Goal: Information Seeking & Learning: Learn about a topic

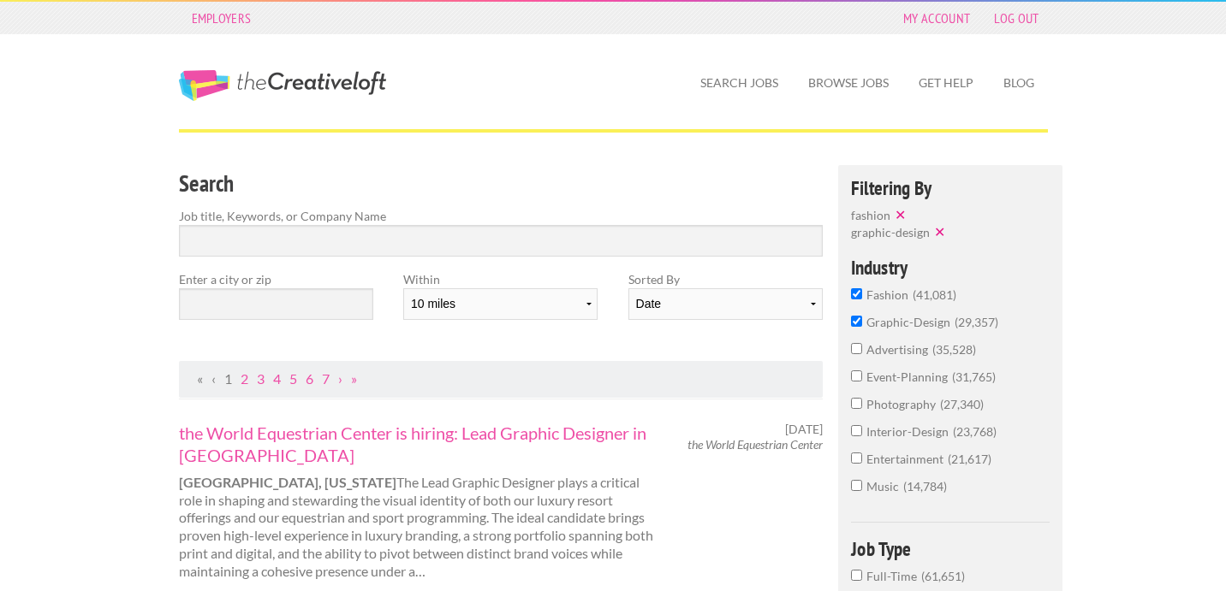
click at [857, 294] on input "fashion 41,081" at bounding box center [856, 293] width 11 height 11
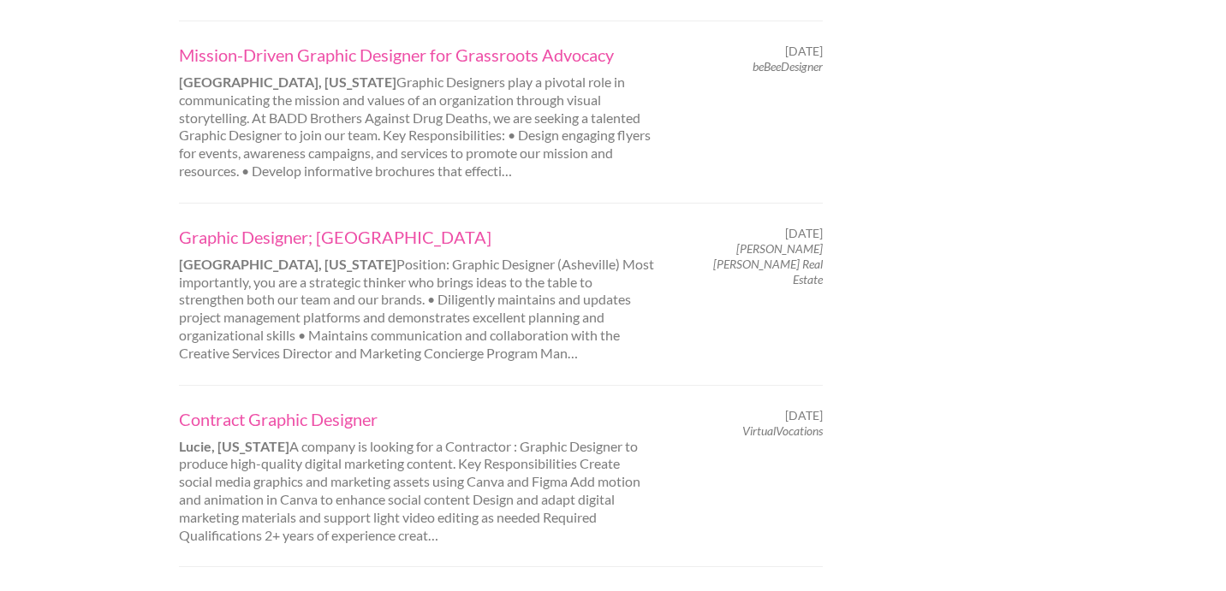
scroll to position [2074, 0]
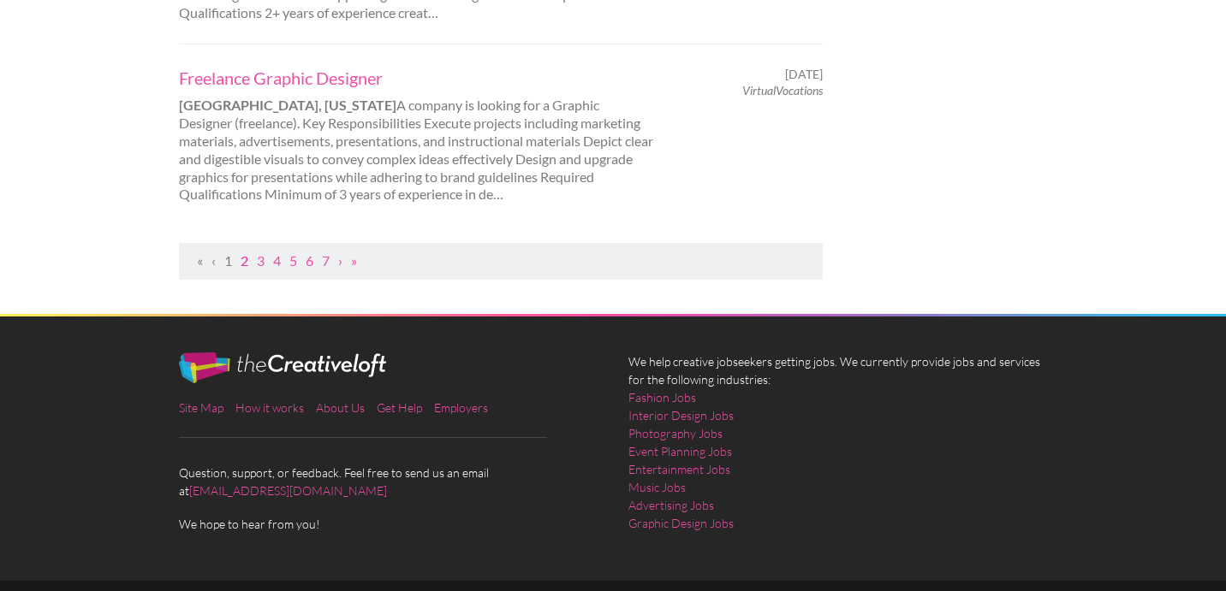
click at [244, 252] on link "2" at bounding box center [244, 260] width 8 height 16
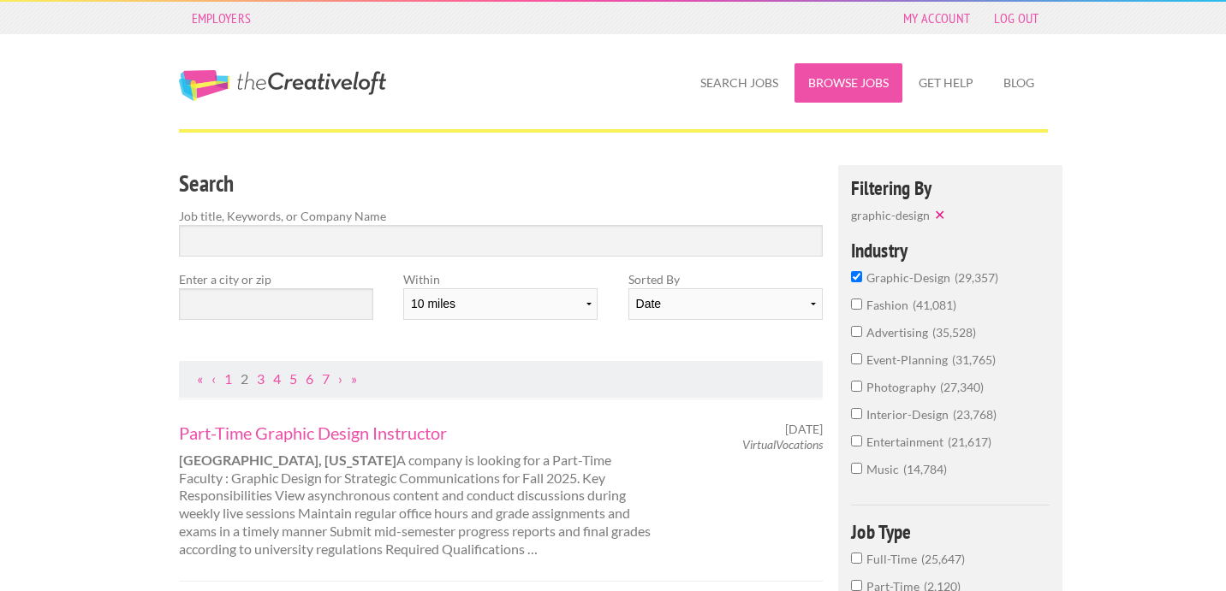
click at [820, 70] on link "Browse Jobs" at bounding box center [848, 82] width 108 height 39
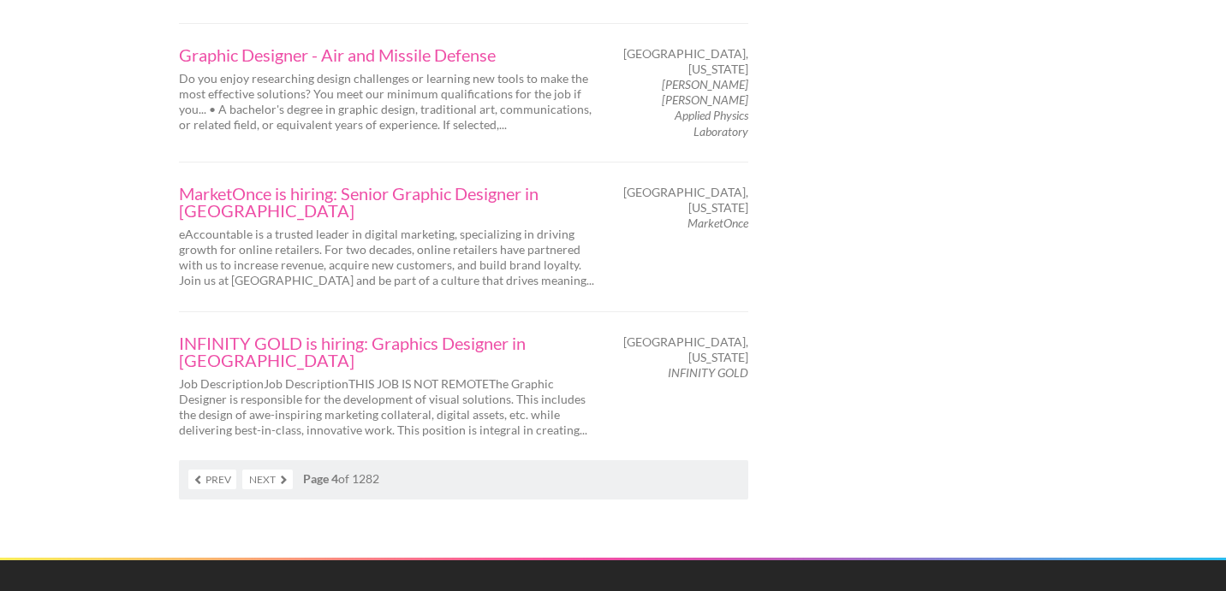
scroll to position [2915, 0]
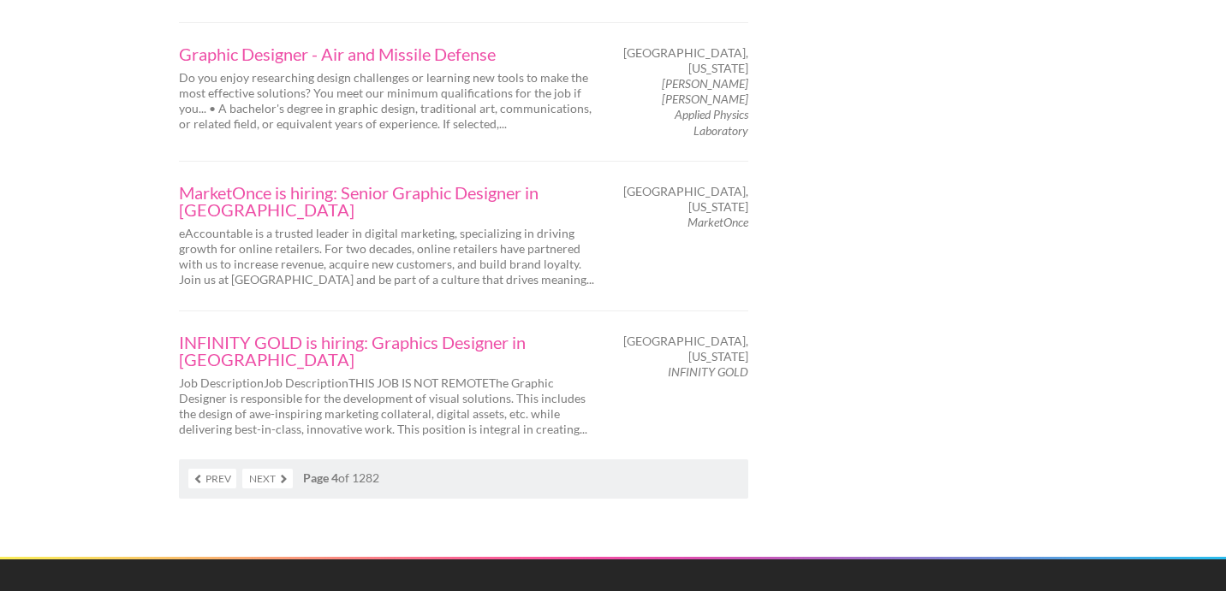
click at [284, 469] on link "Next" at bounding box center [267, 479] width 50 height 20
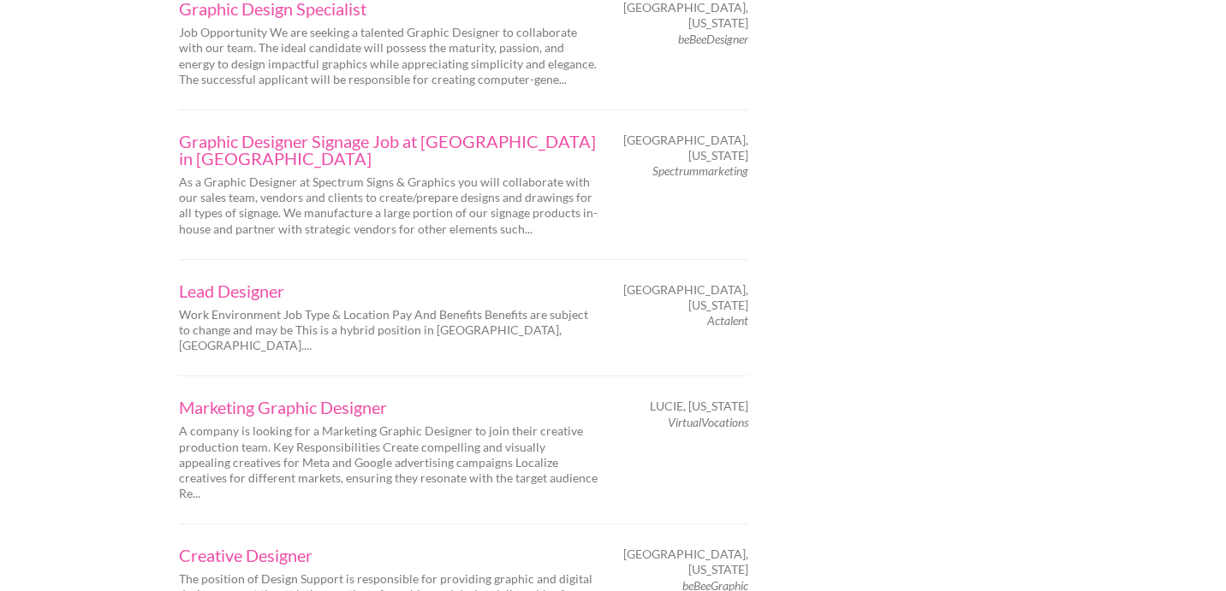
scroll to position [2912, 0]
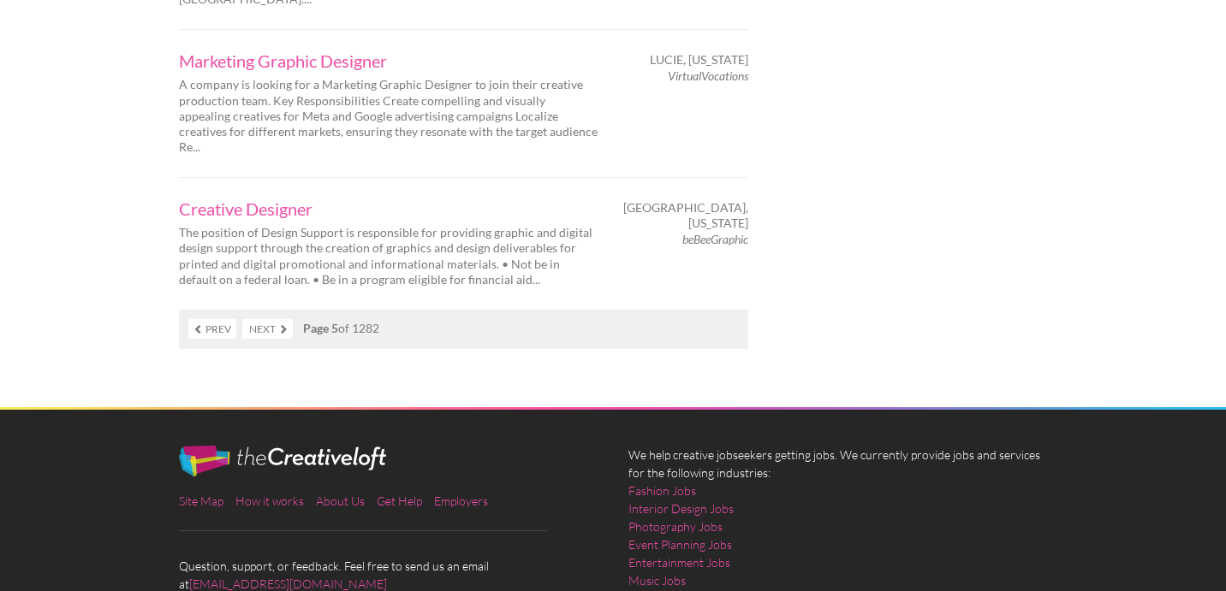
click at [281, 319] on link "Next" at bounding box center [267, 329] width 50 height 20
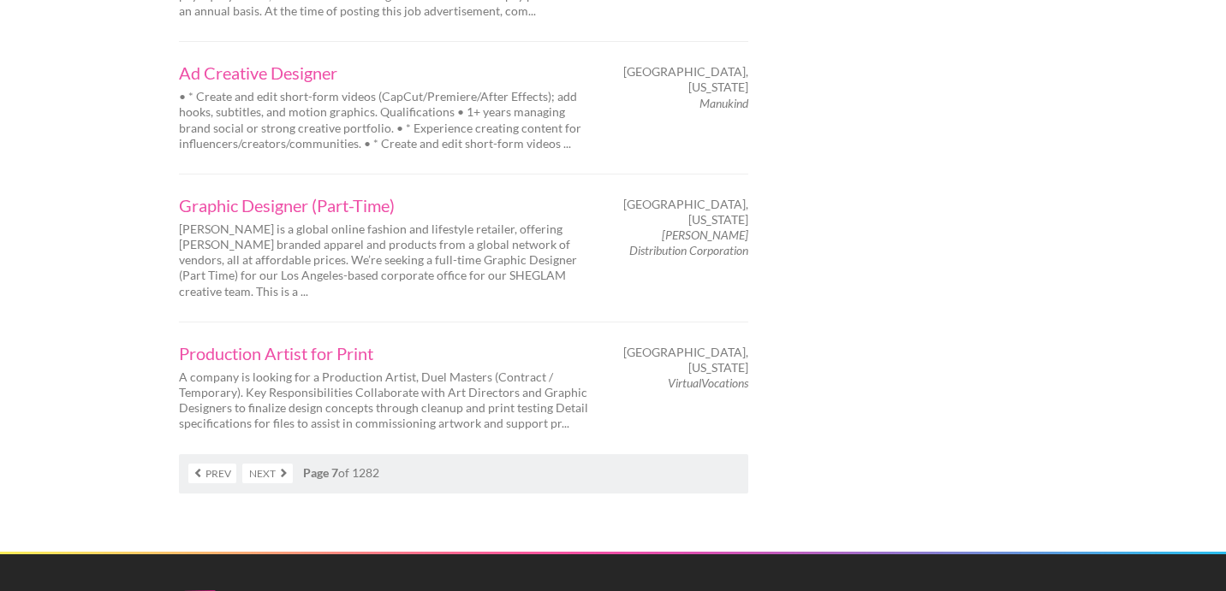
scroll to position [2944, 0]
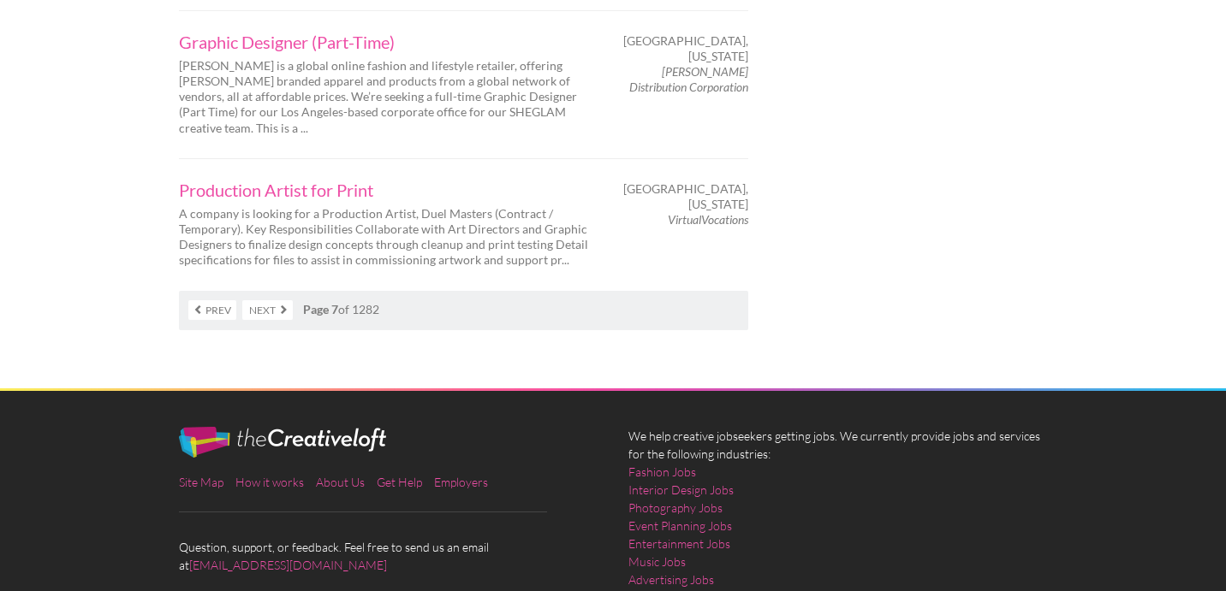
click at [288, 300] on link "Next" at bounding box center [267, 310] width 50 height 20
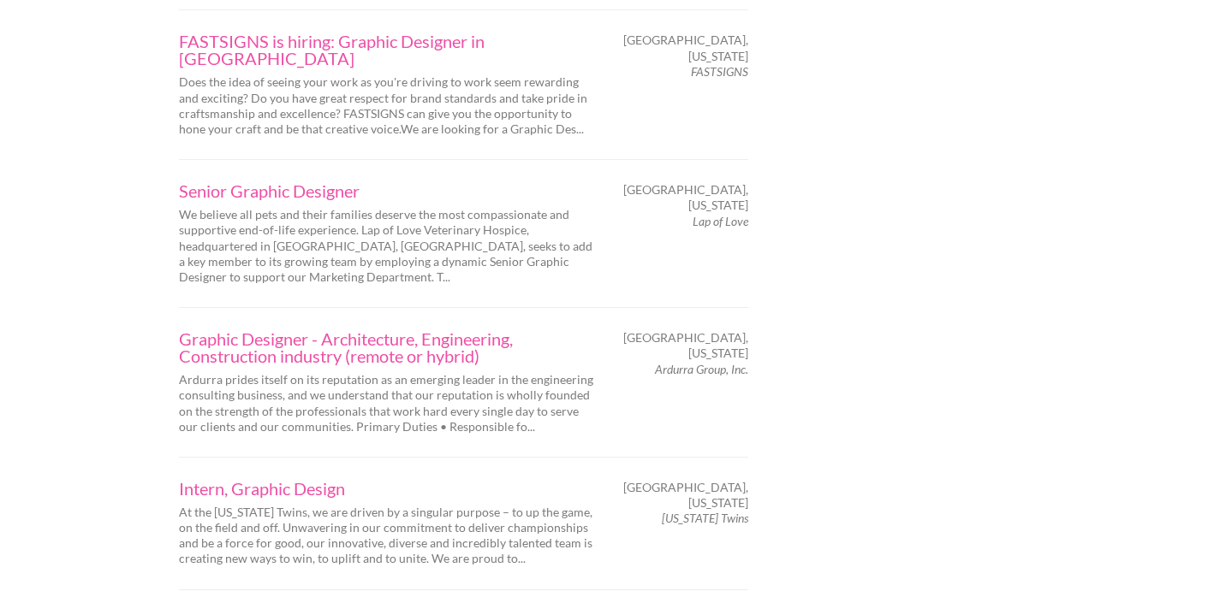
scroll to position [3060, 0]
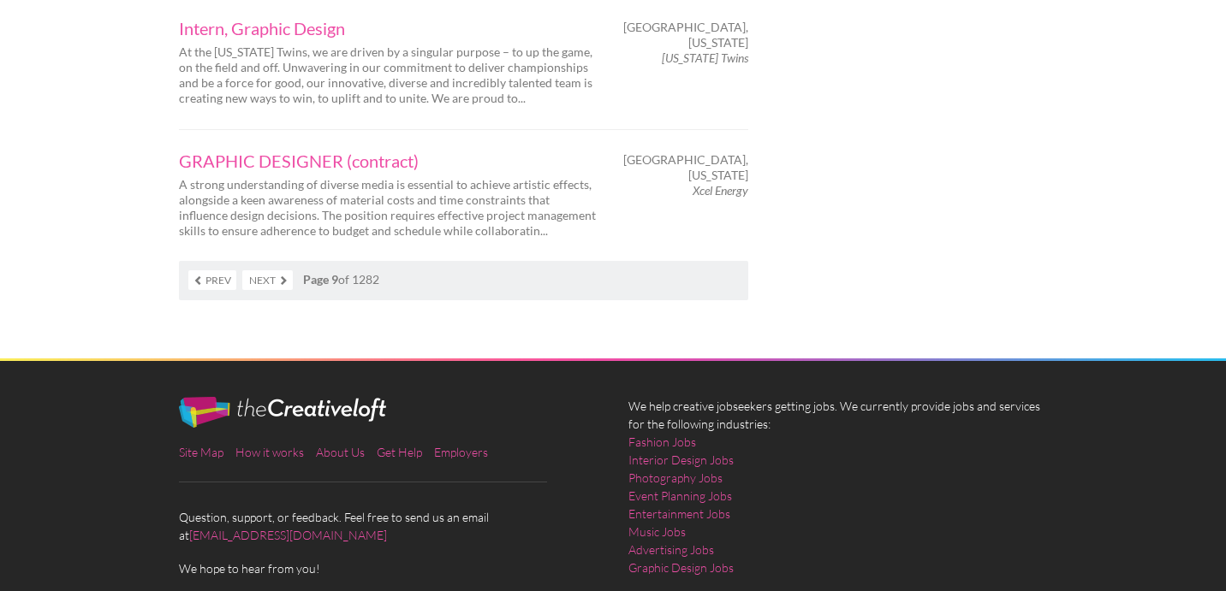
click at [259, 270] on link "Next" at bounding box center [267, 280] width 50 height 20
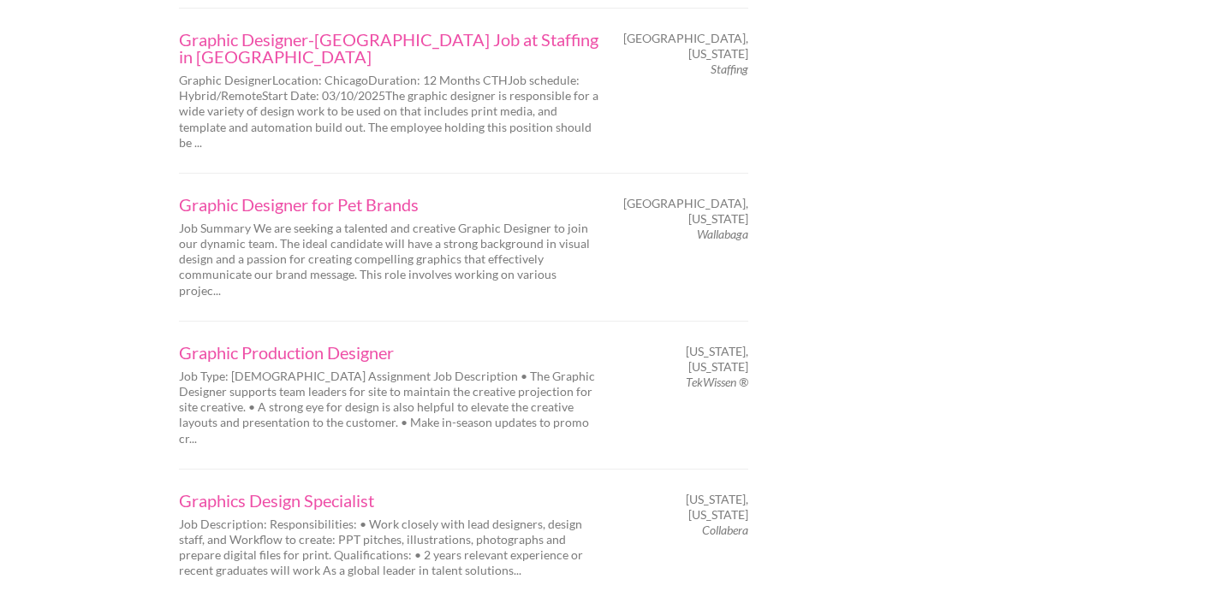
scroll to position [2804, 0]
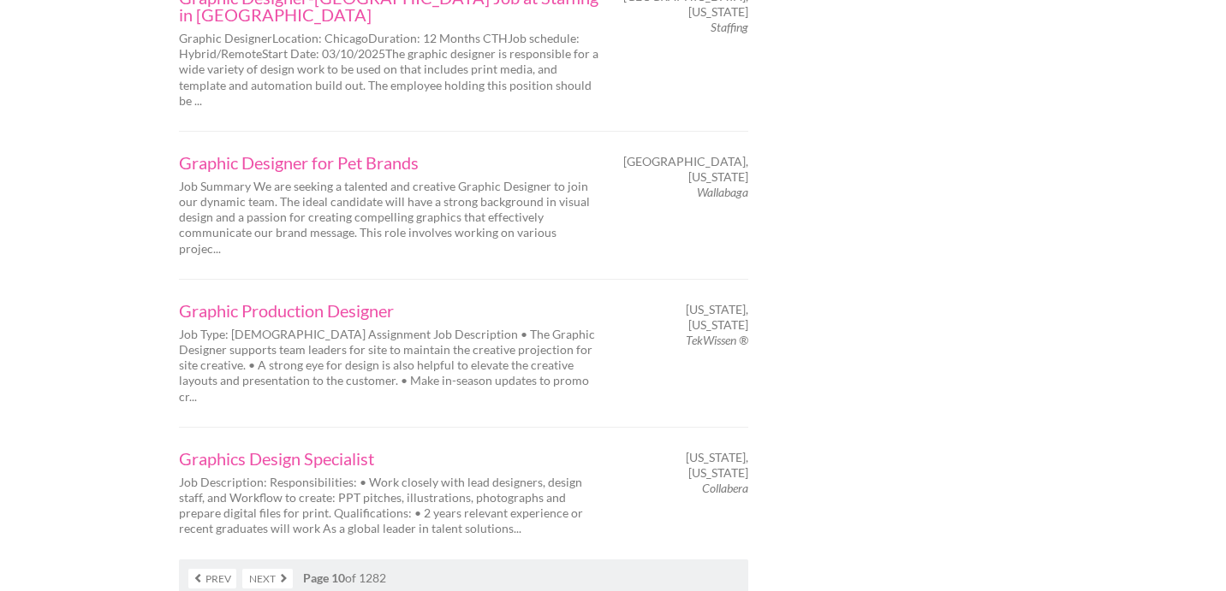
click at [250, 569] on link "Next" at bounding box center [267, 579] width 50 height 20
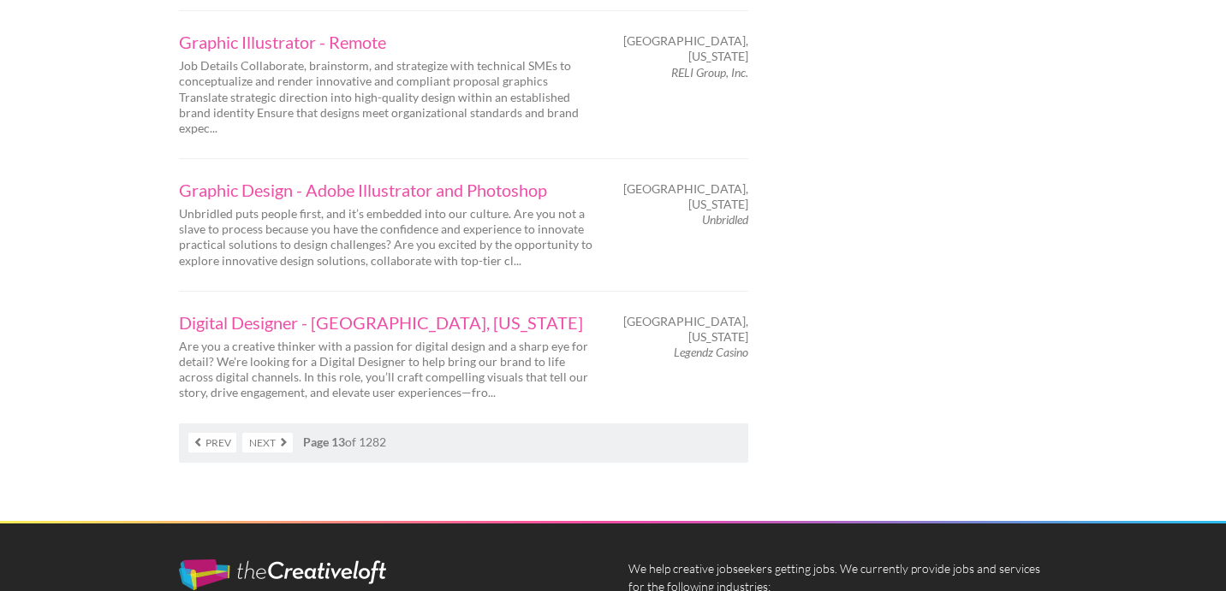
scroll to position [2933, 0]
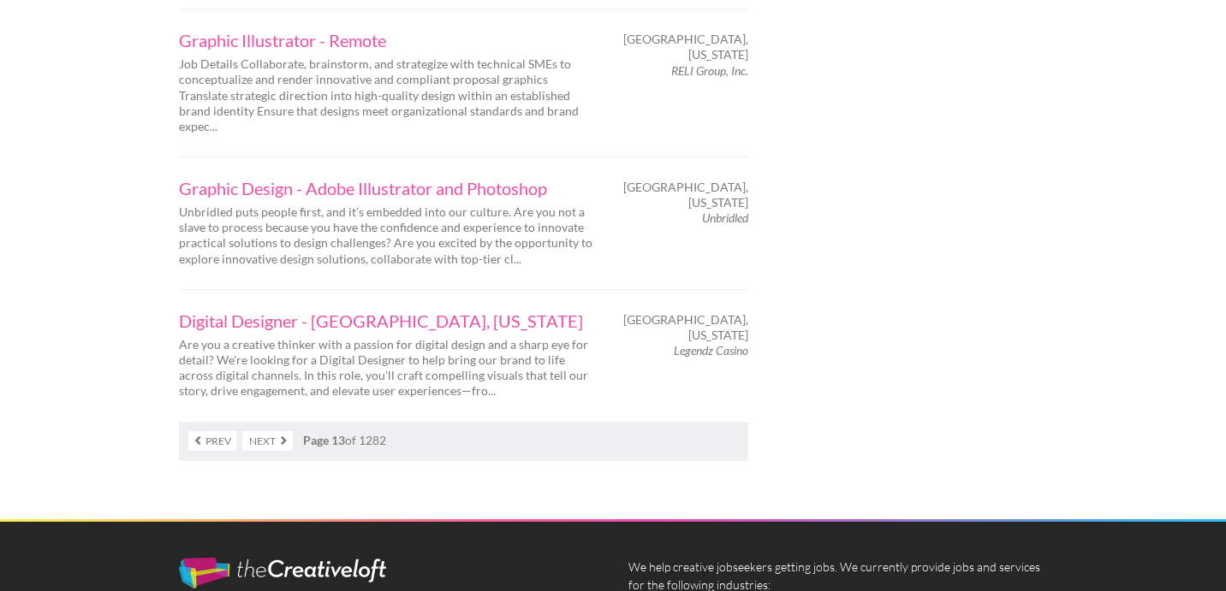
click at [270, 431] on link "Next" at bounding box center [267, 441] width 50 height 20
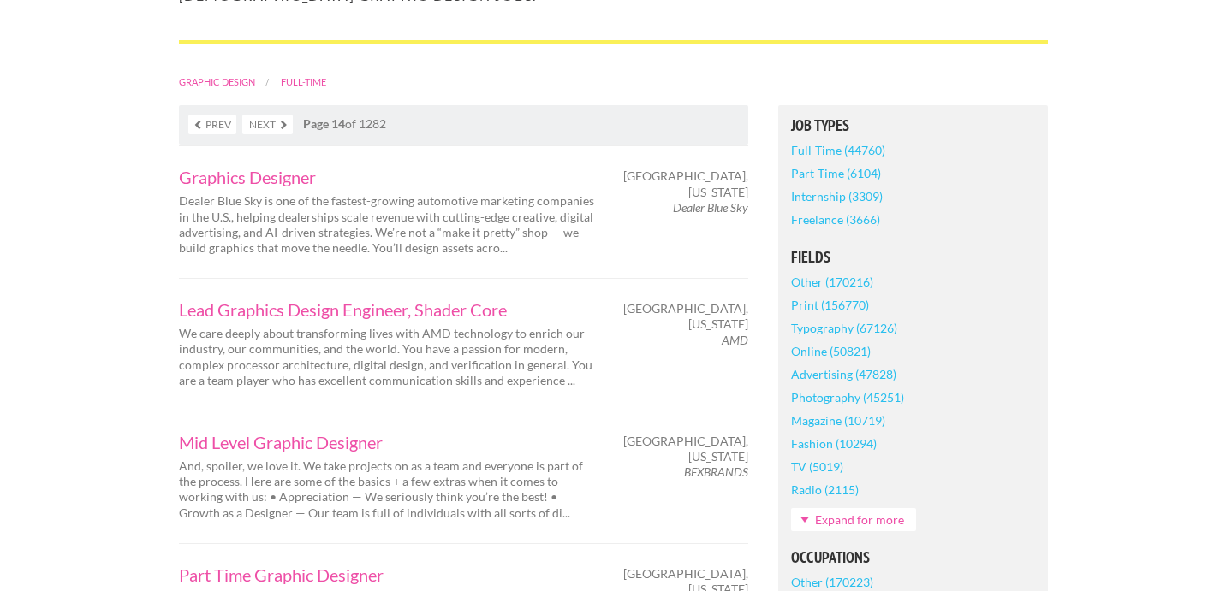
scroll to position [1405, 0]
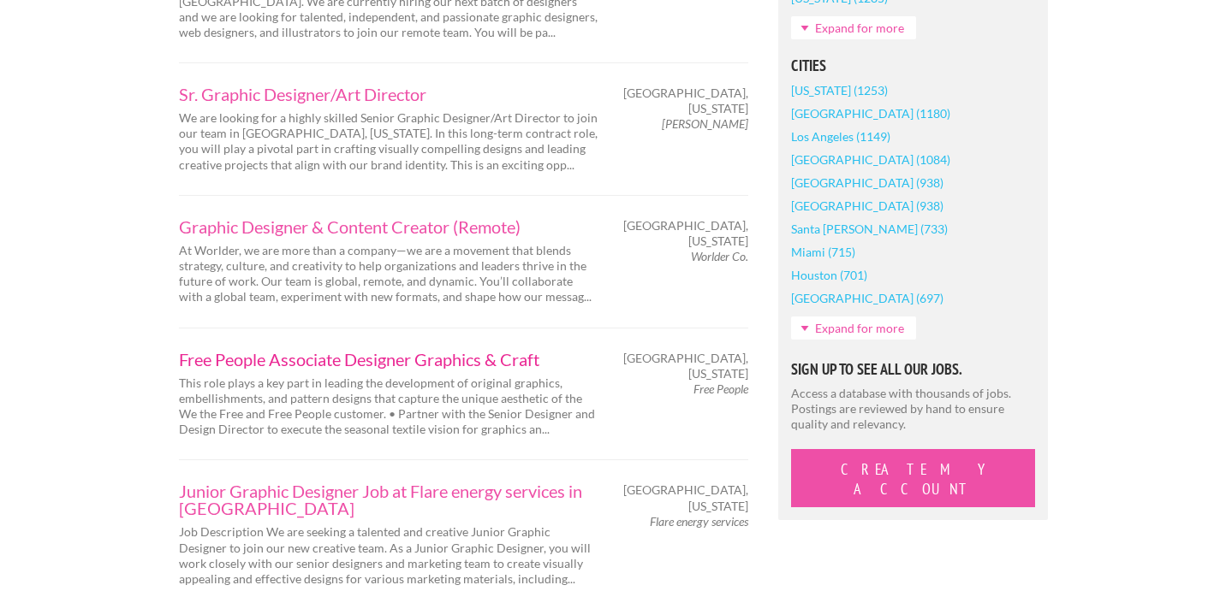
click at [273, 352] on link "Free People Associate Designer Graphics & Craft" at bounding box center [388, 359] width 419 height 17
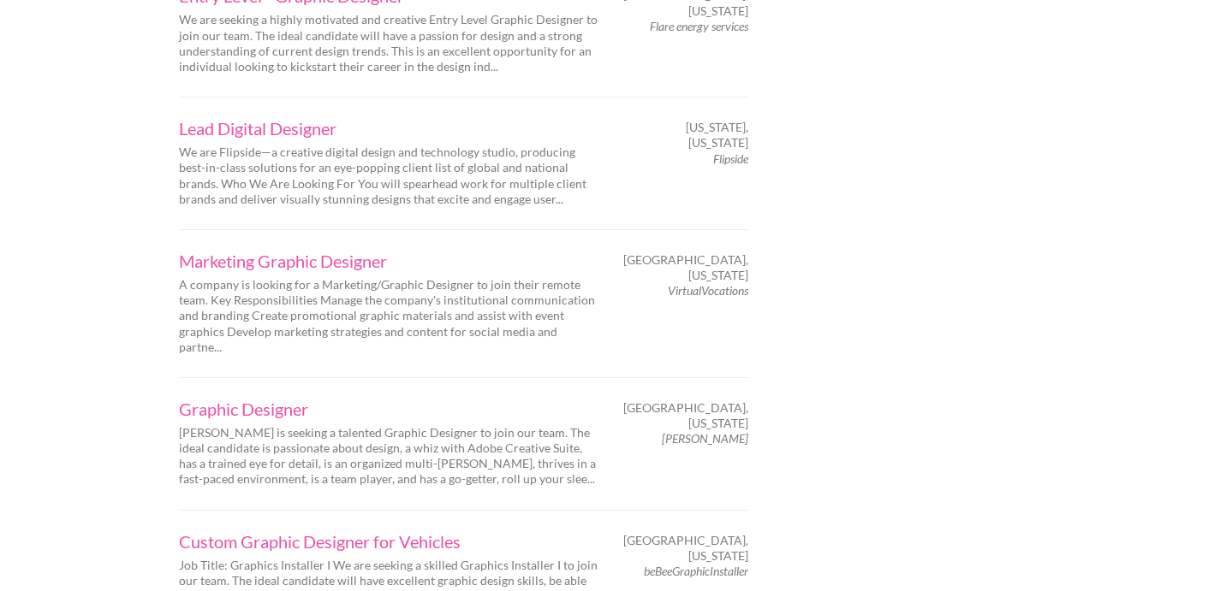
scroll to position [2739, 0]
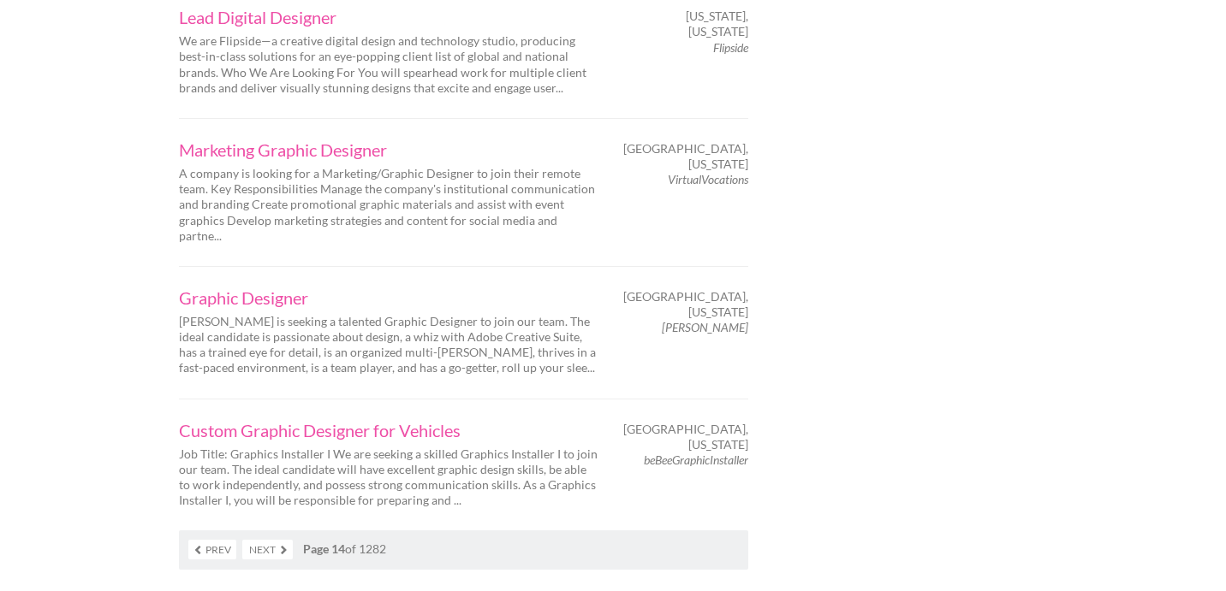
click at [269, 540] on link "Next" at bounding box center [267, 550] width 50 height 20
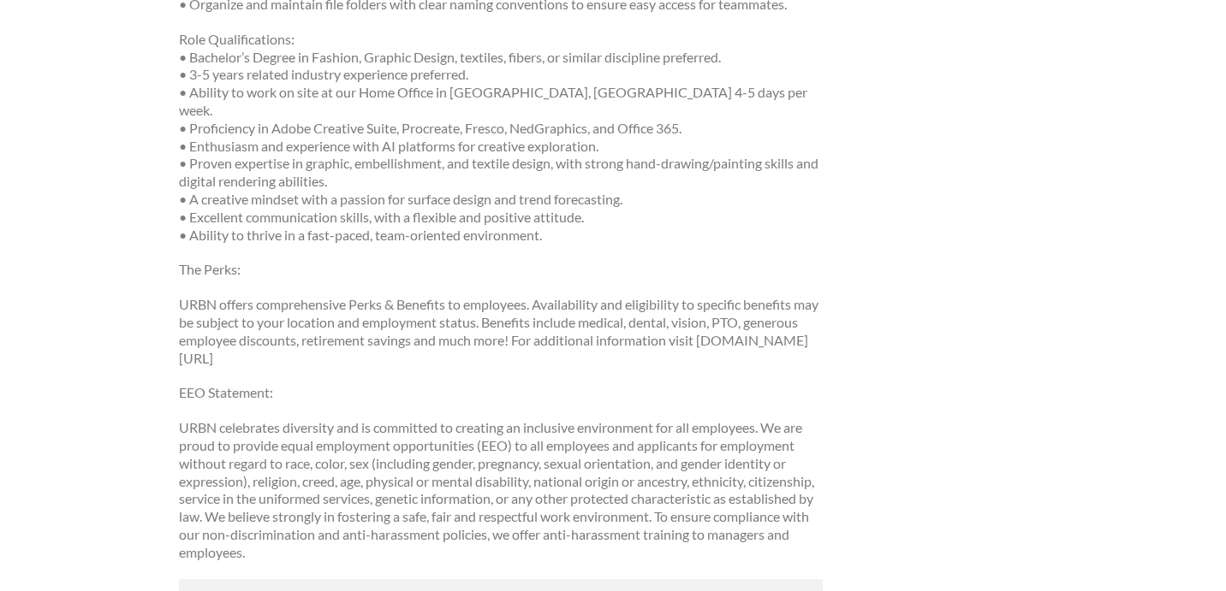
scroll to position [836, 0]
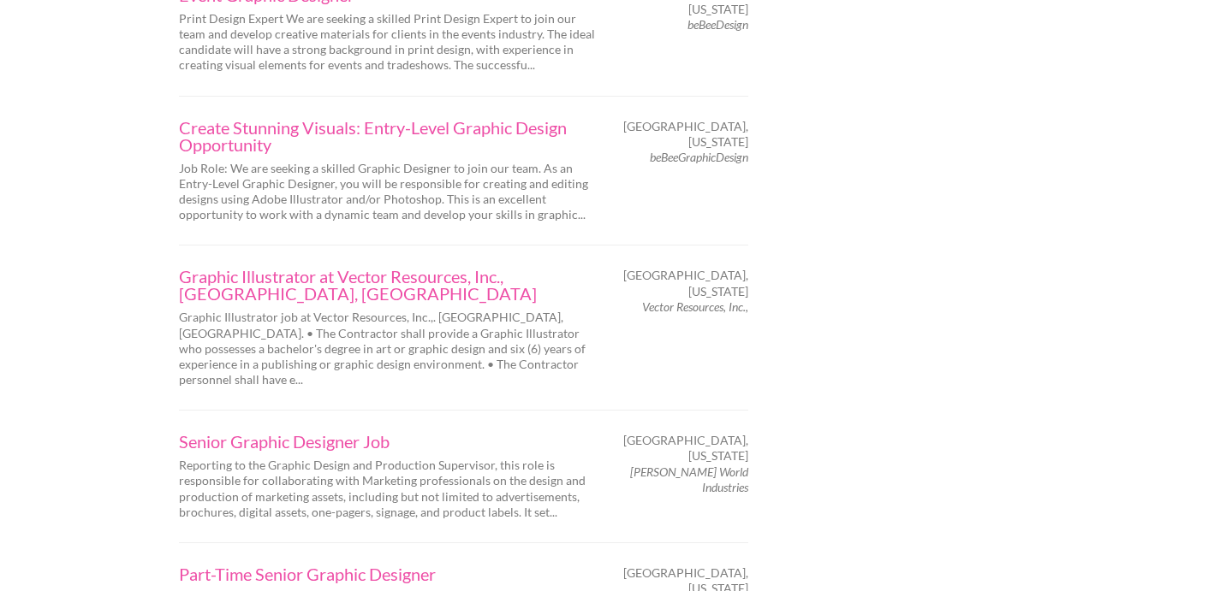
scroll to position [3062, 0]
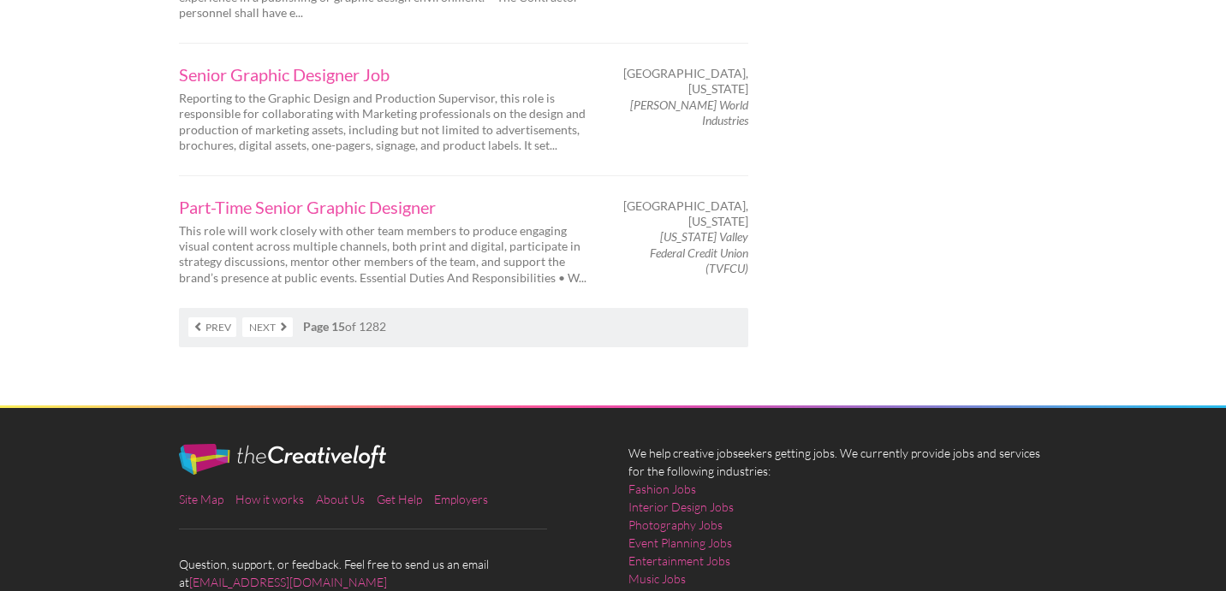
click at [264, 318] on link "Next" at bounding box center [267, 328] width 50 height 20
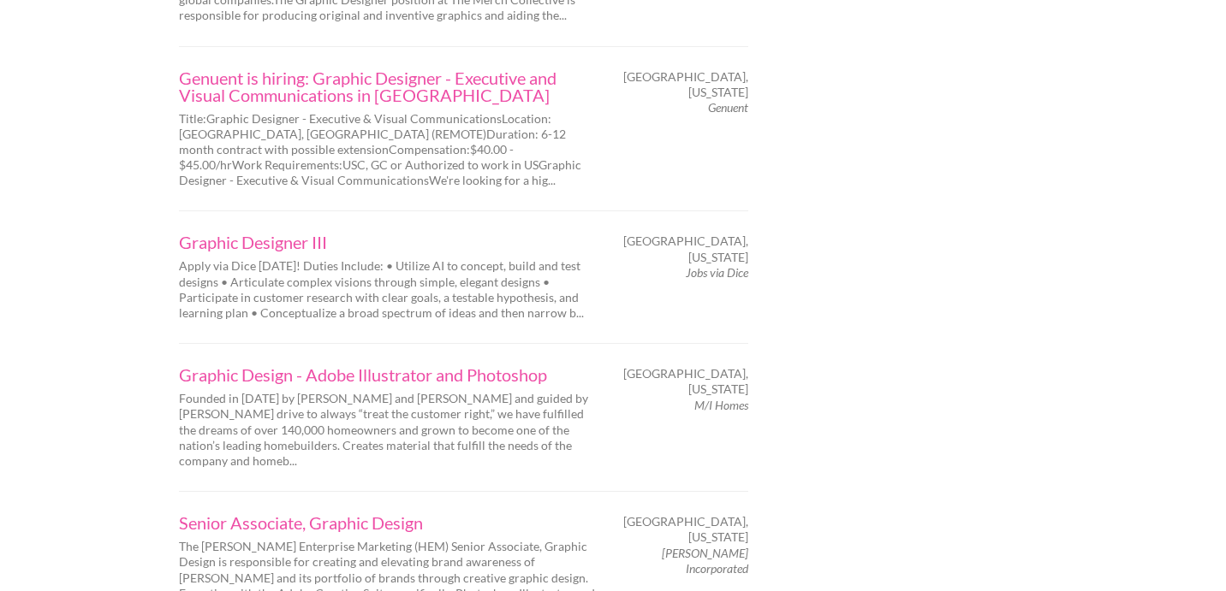
scroll to position [3119, 0]
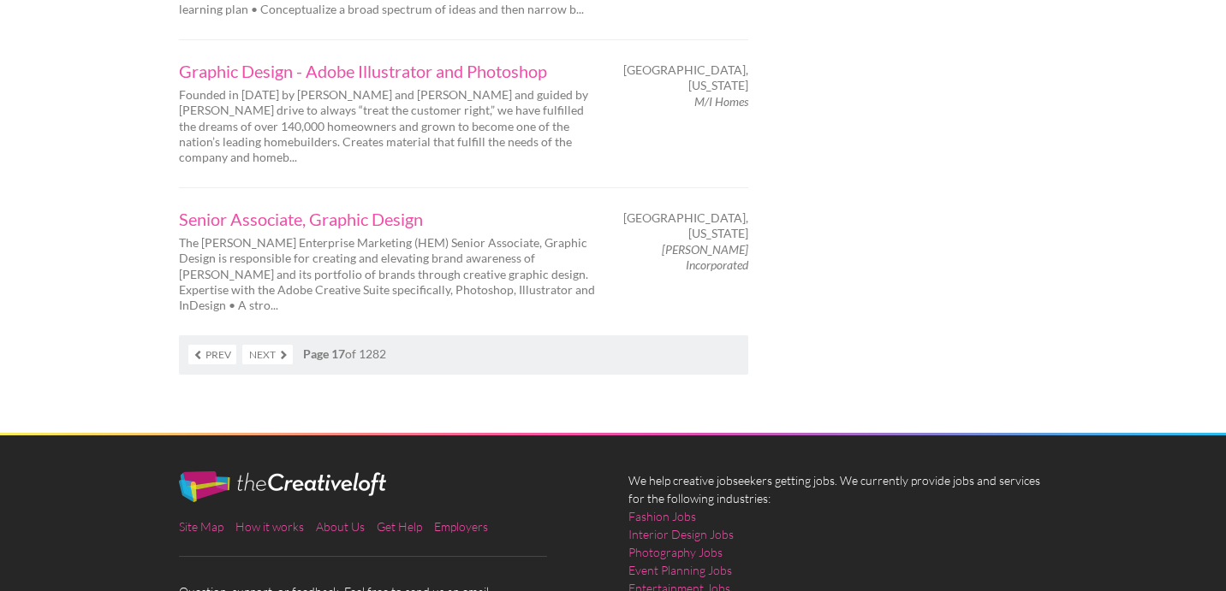
click at [267, 335] on nav "Prev Next Page 17 of 1282" at bounding box center [463, 354] width 569 height 39
click at [267, 345] on link "Next" at bounding box center [267, 355] width 50 height 20
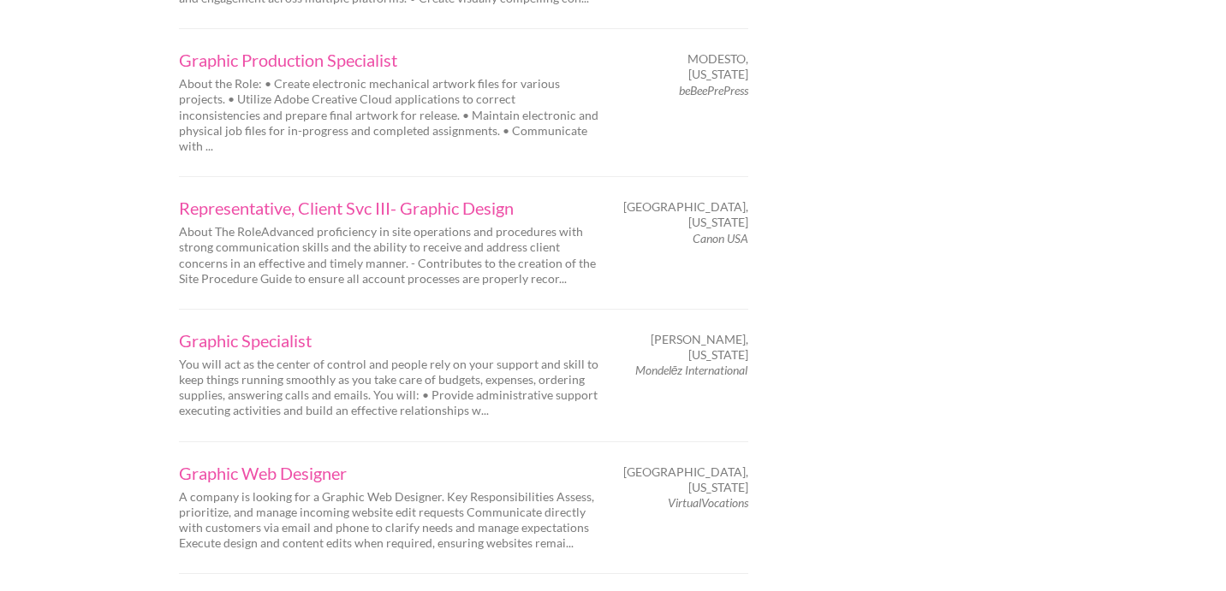
scroll to position [2978, 0]
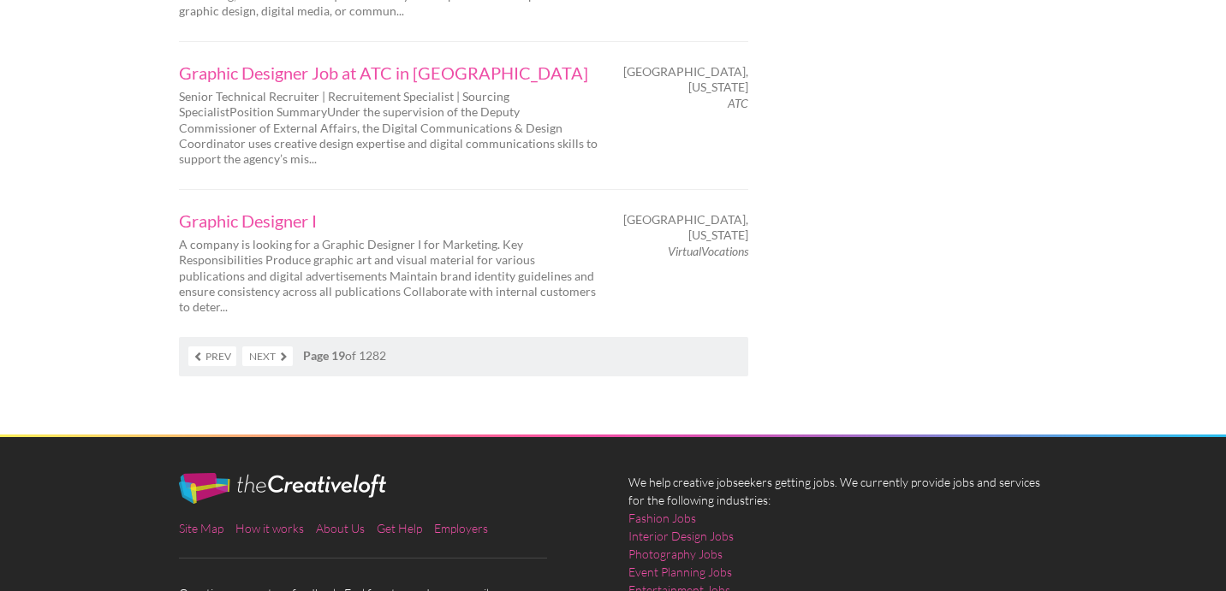
click at [261, 347] on link "Next" at bounding box center [267, 357] width 50 height 20
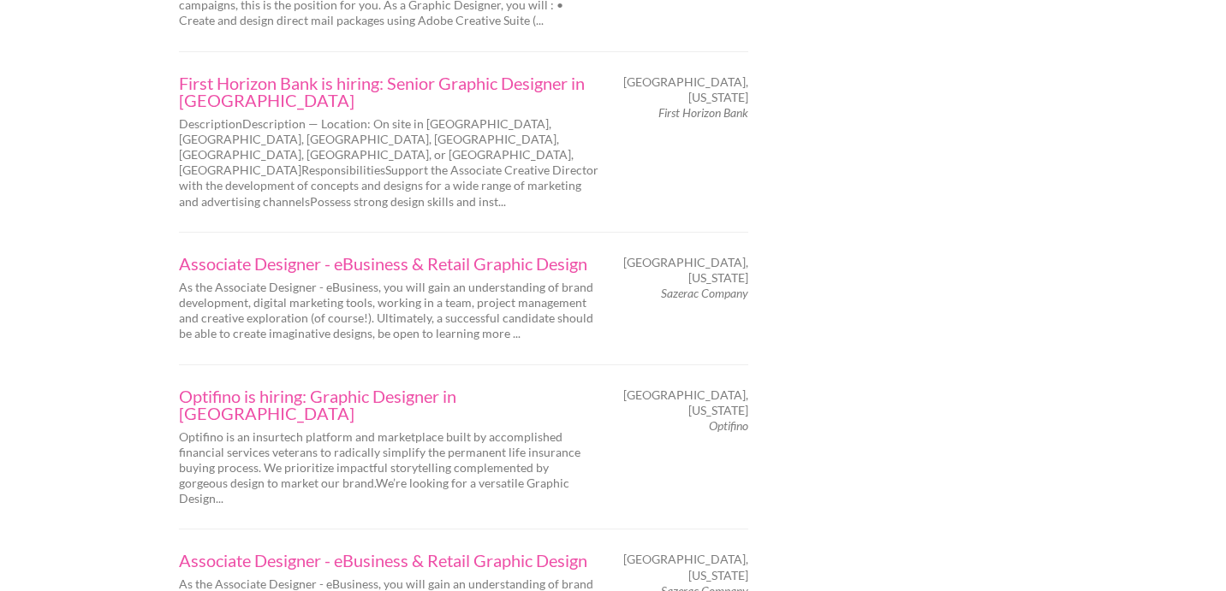
scroll to position [3011, 0]
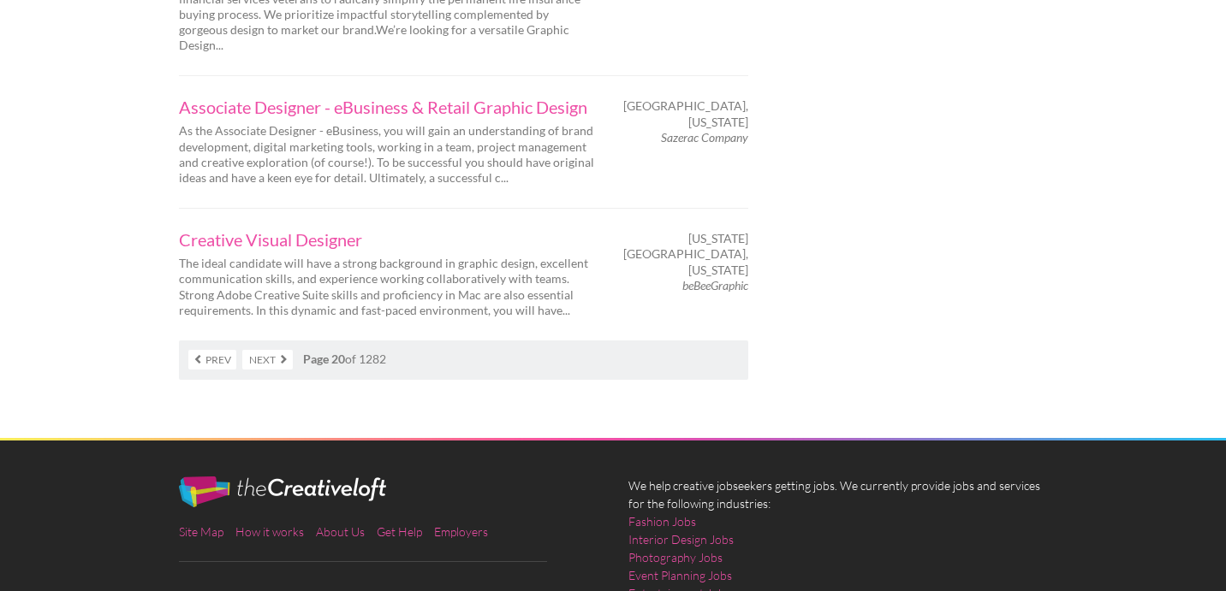
click at [249, 341] on nav "Prev Next Page 20 of 1282" at bounding box center [463, 360] width 569 height 39
click at [256, 350] on link "Next" at bounding box center [267, 360] width 50 height 20
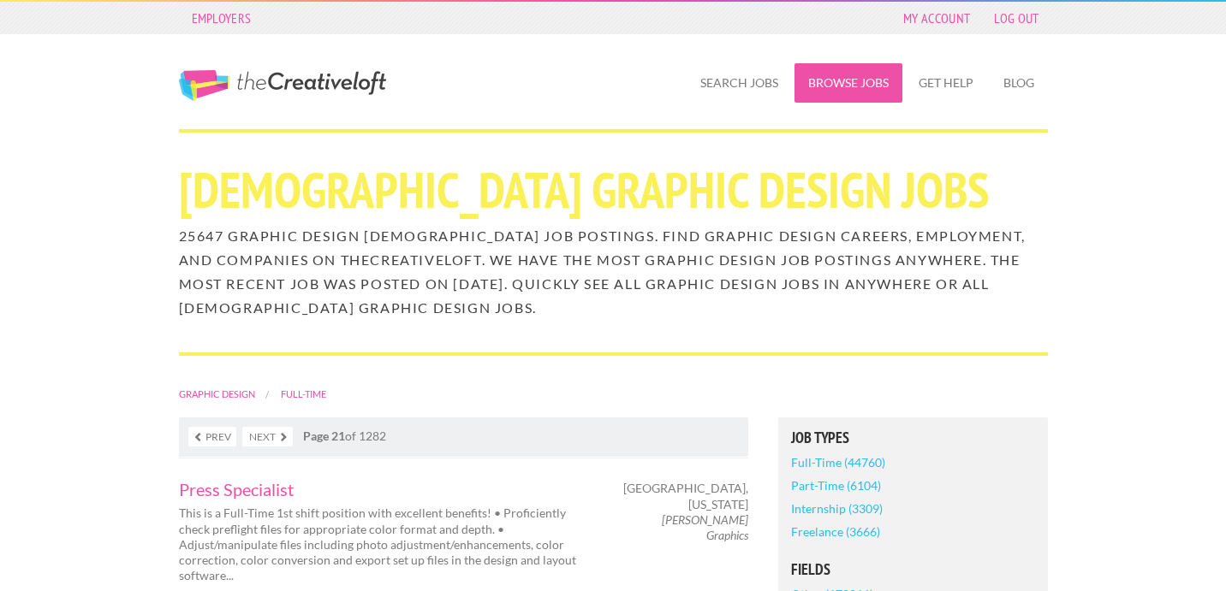
click at [818, 81] on link "Browse Jobs" at bounding box center [848, 82] width 108 height 39
